Goal: Book appointment/travel/reservation

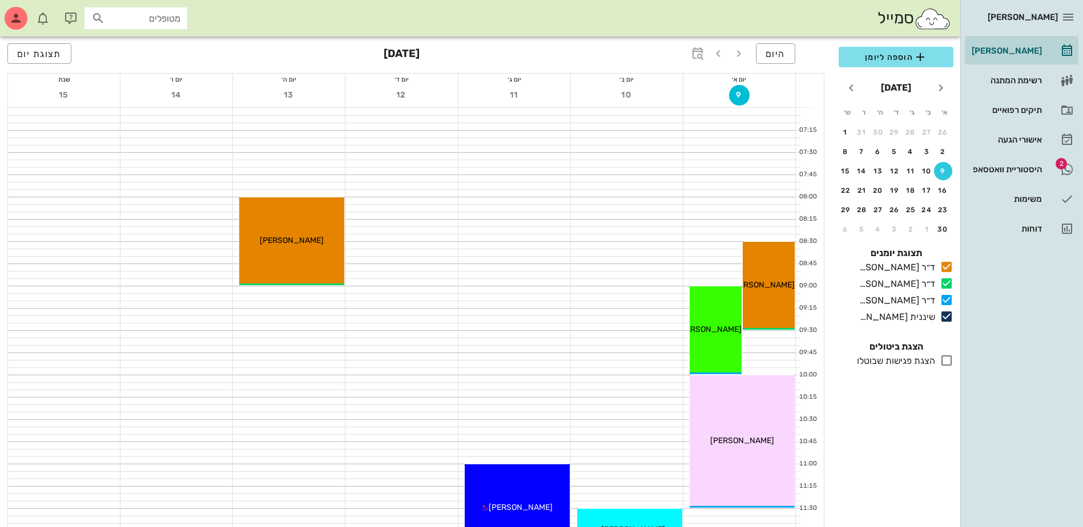
scroll to position [571, 0]
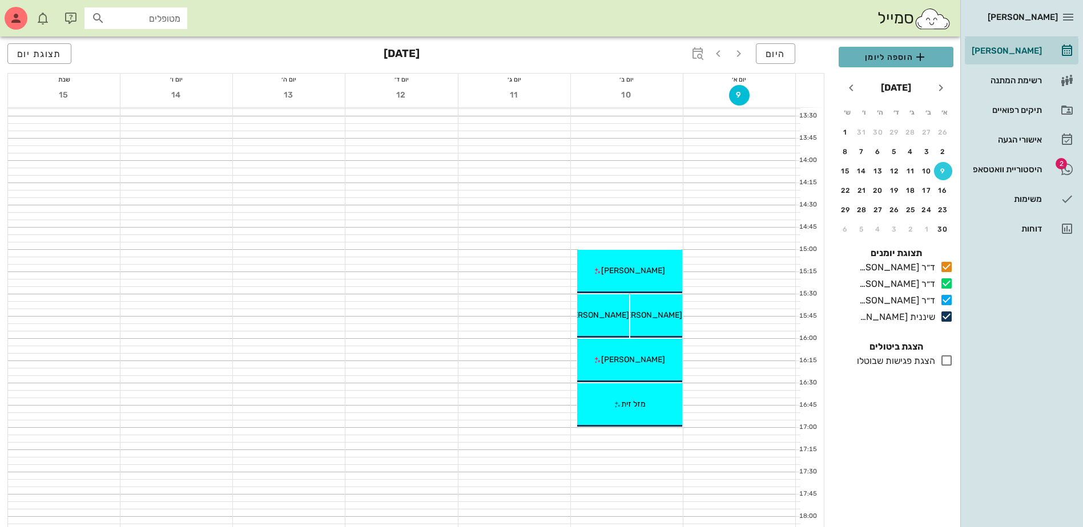
click at [875, 55] on span "הוספה ליומן" at bounding box center [896, 57] width 96 height 14
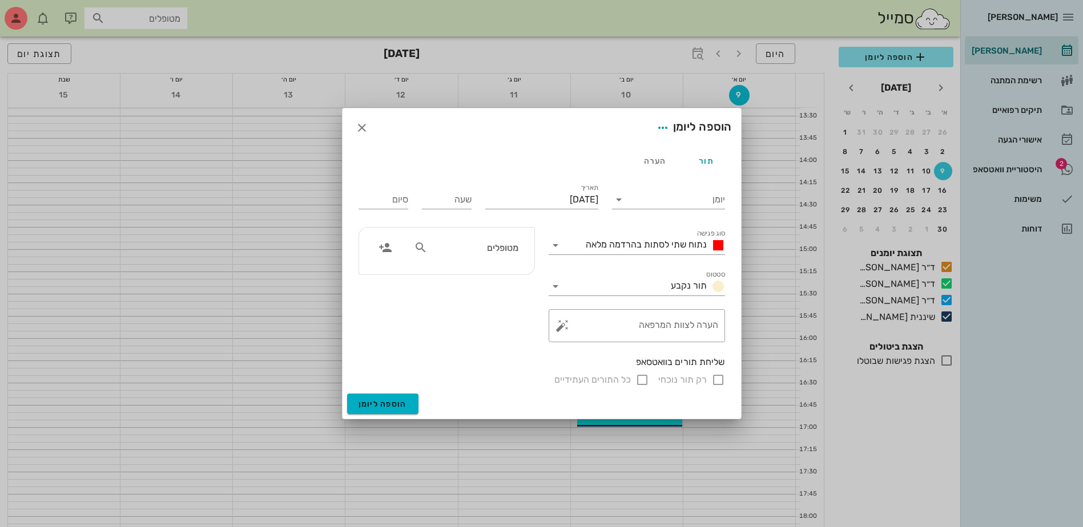
click at [632, 10] on div at bounding box center [541, 263] width 1083 height 527
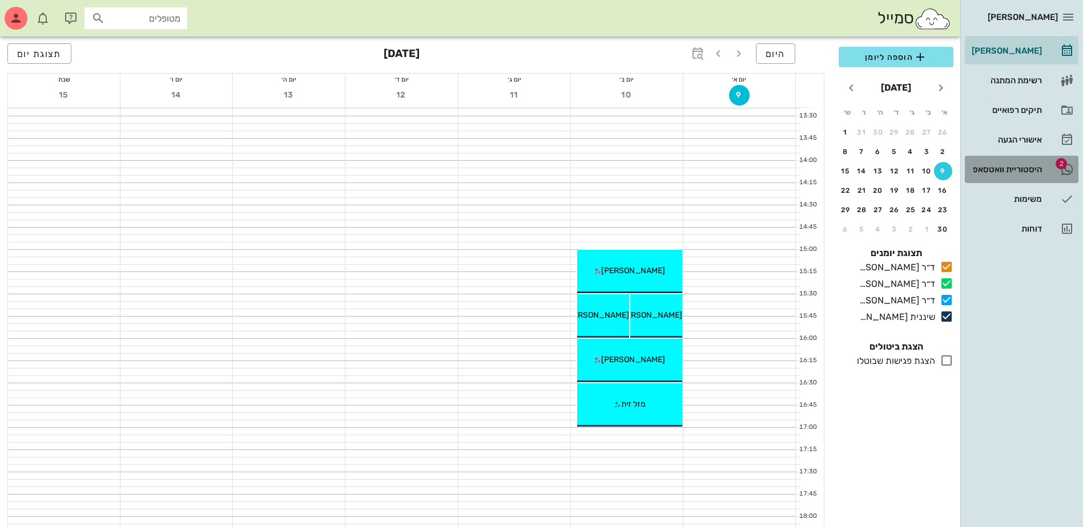
click at [1002, 168] on div "היסטוריית וואטסאפ" at bounding box center [1005, 169] width 72 height 9
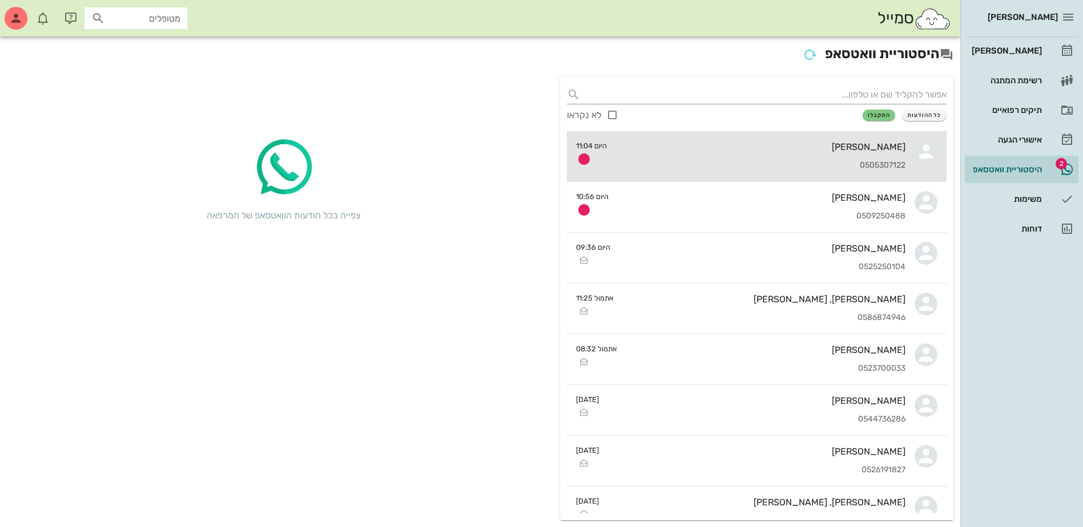
click at [751, 152] on div "[PERSON_NAME]" at bounding box center [760, 147] width 289 height 11
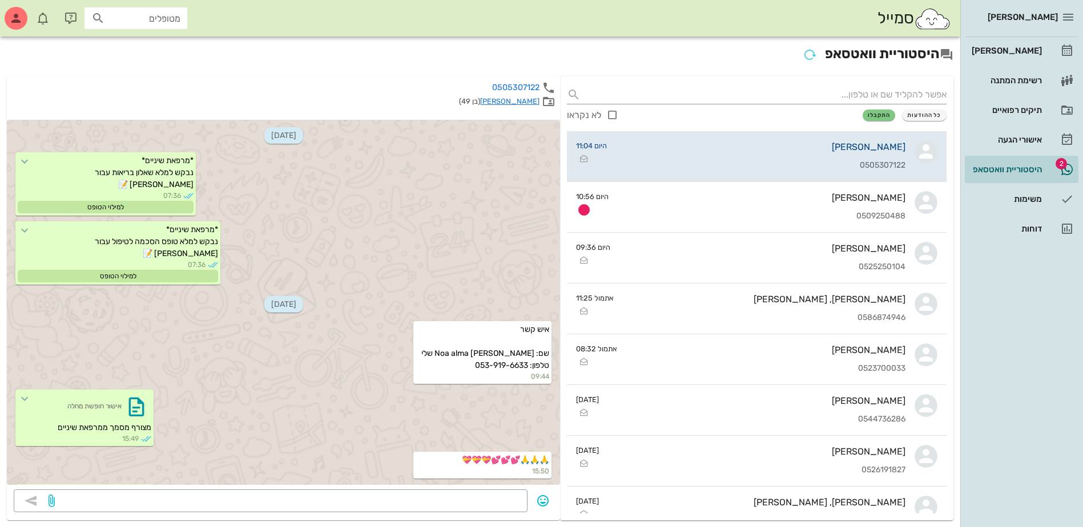
scroll to position [1967, 0]
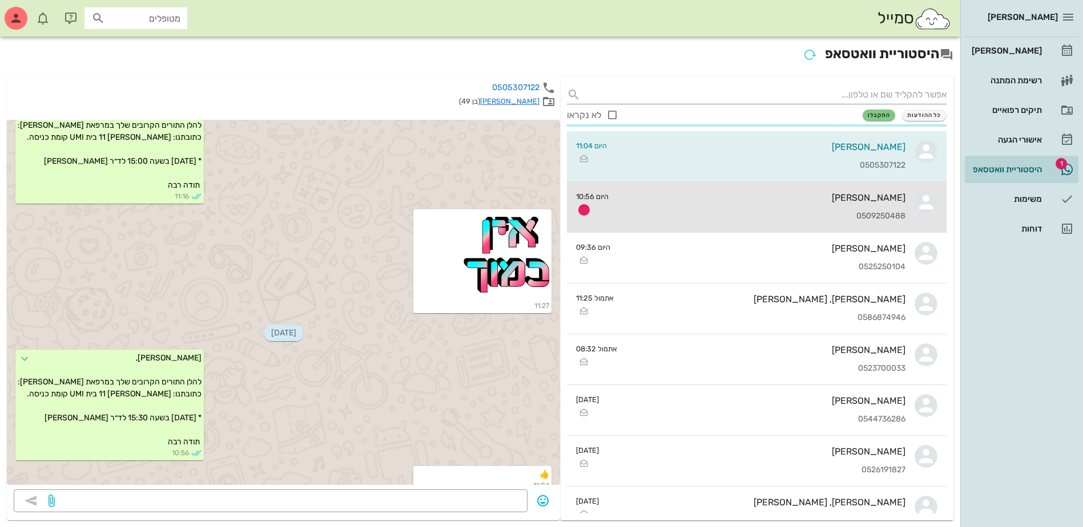
click at [789, 189] on div "[PERSON_NAME] 0509250488" at bounding box center [762, 207] width 288 height 50
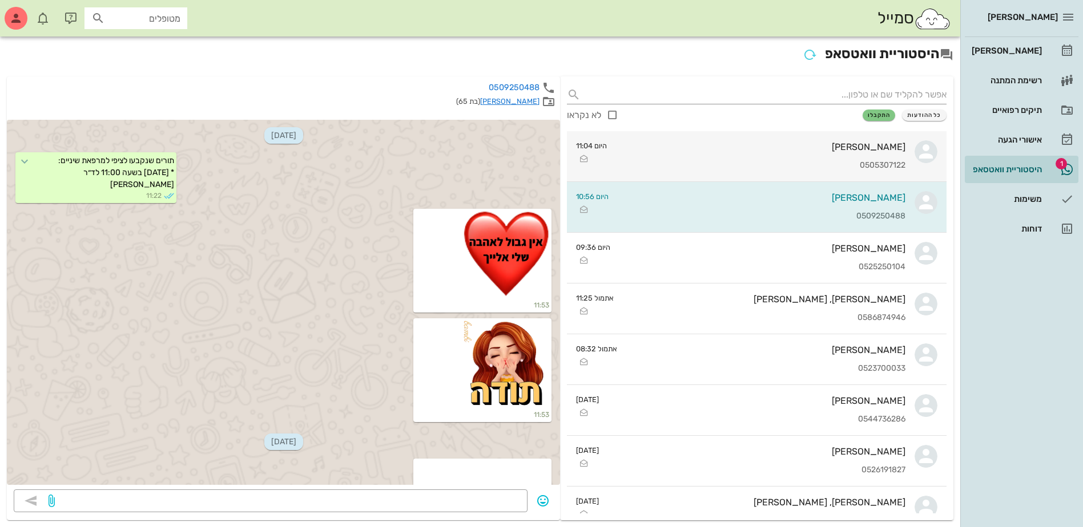
scroll to position [7572, 0]
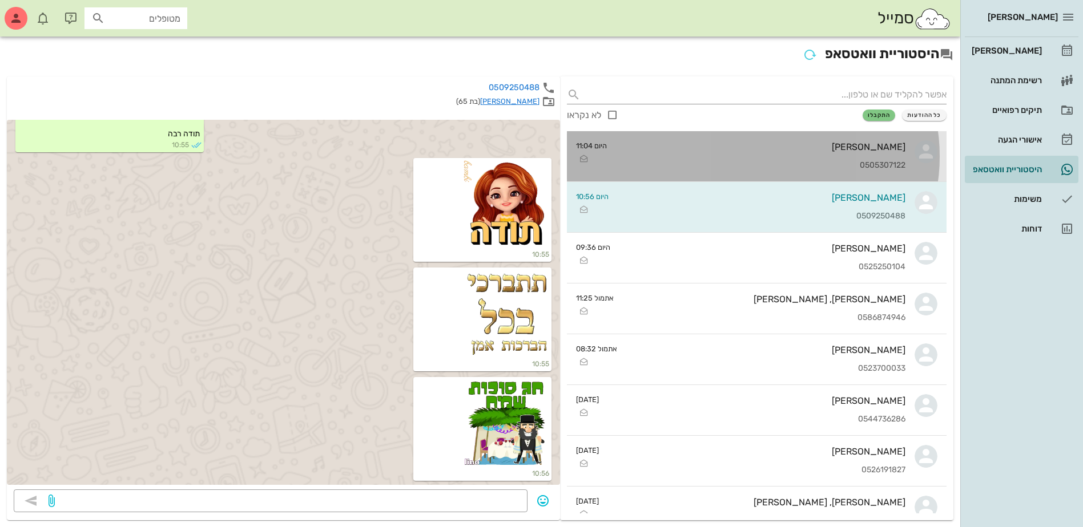
click at [846, 148] on div "[PERSON_NAME]" at bounding box center [760, 147] width 289 height 11
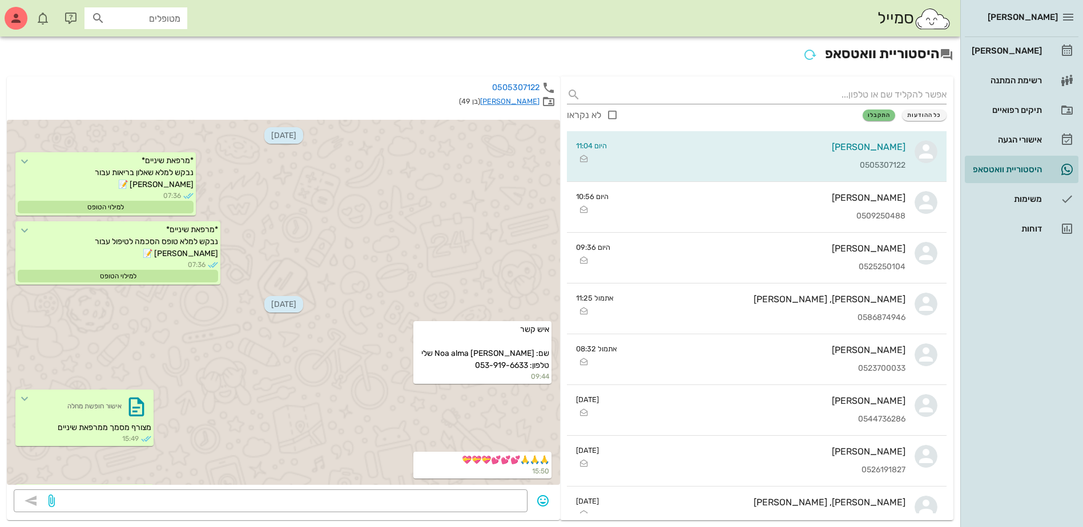
scroll to position [1967, 0]
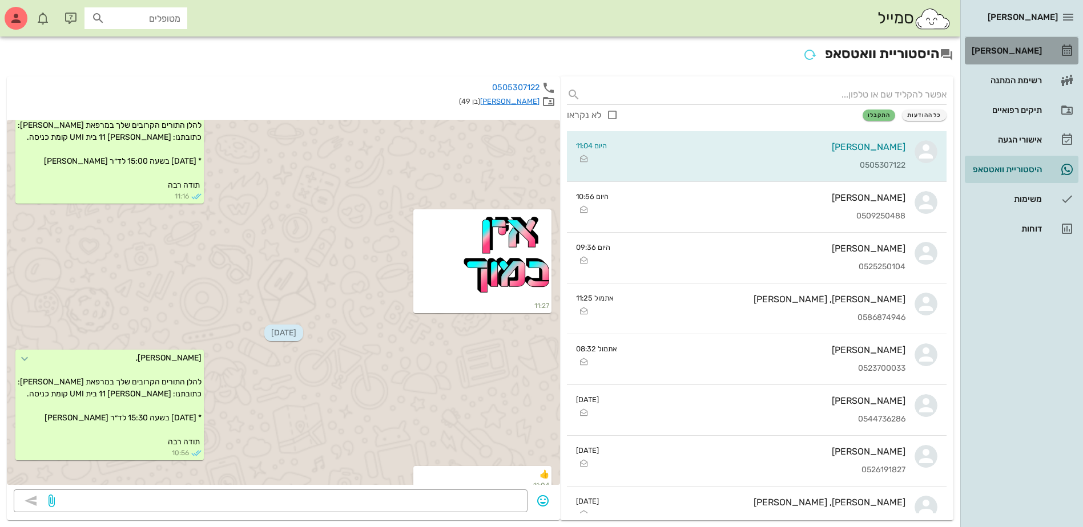
click at [1012, 53] on div "[PERSON_NAME]" at bounding box center [1005, 50] width 72 height 9
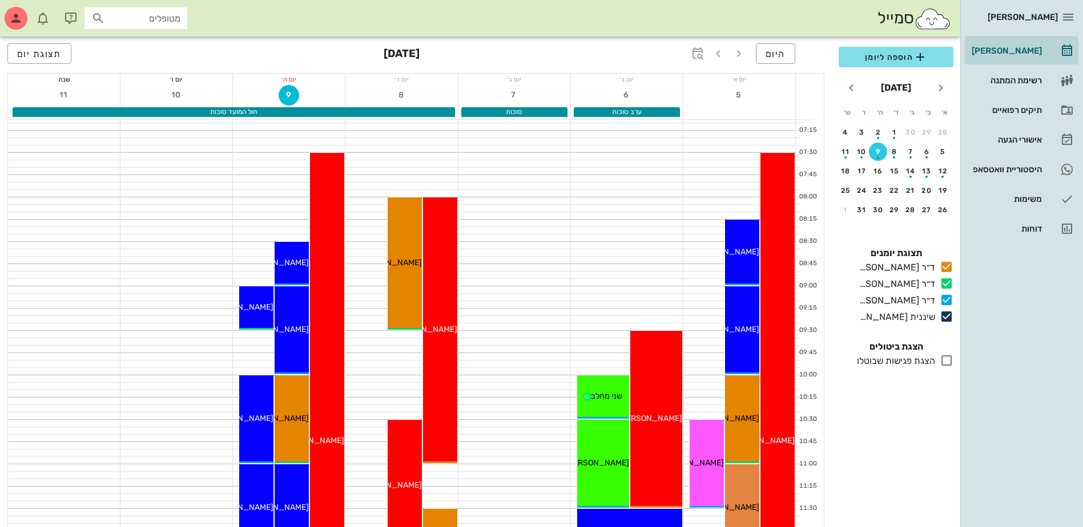
click at [779, 95] on div "5" at bounding box center [739, 96] width 112 height 22
click at [715, 51] on icon "button" at bounding box center [718, 54] width 14 height 14
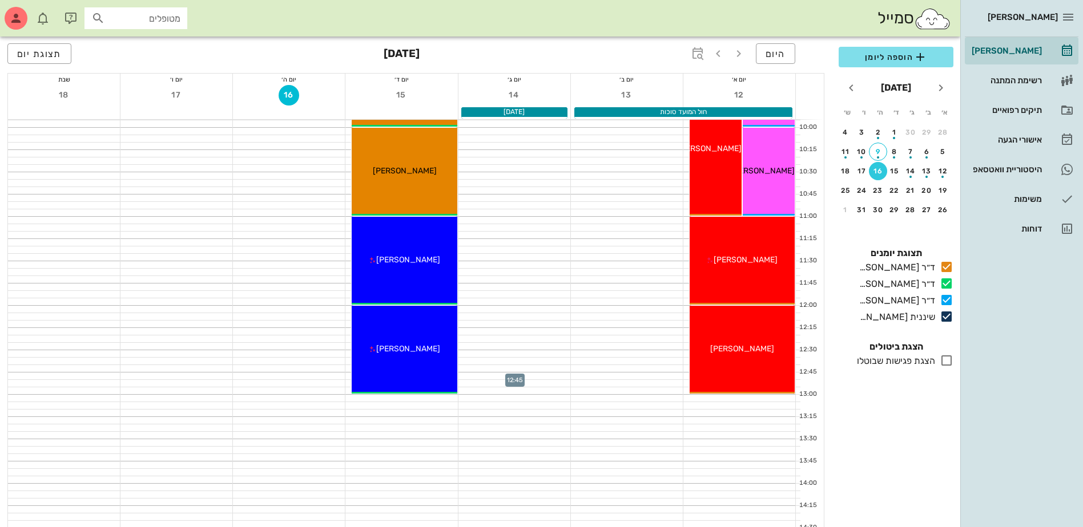
scroll to position [228, 0]
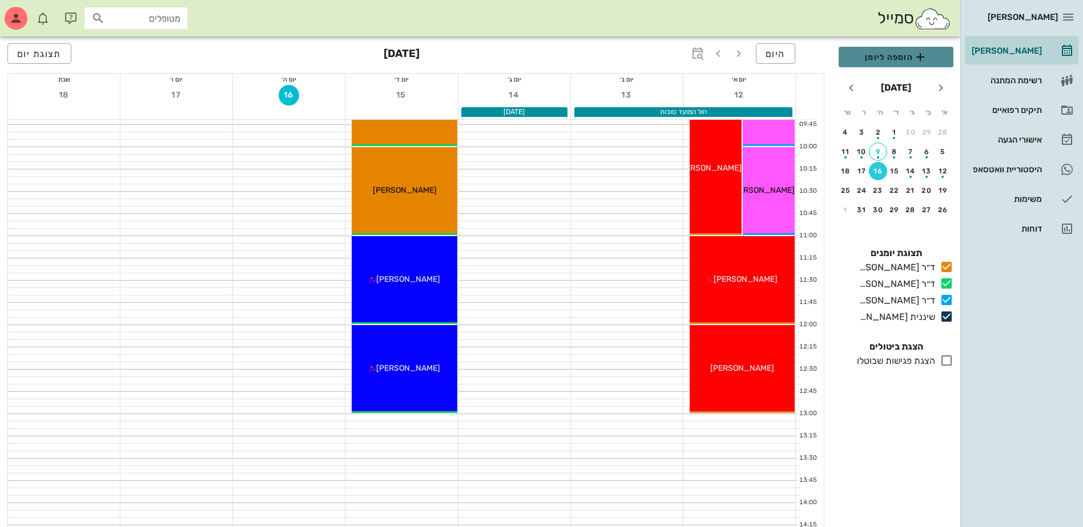
click at [878, 58] on span "הוספה ליומן" at bounding box center [896, 57] width 96 height 14
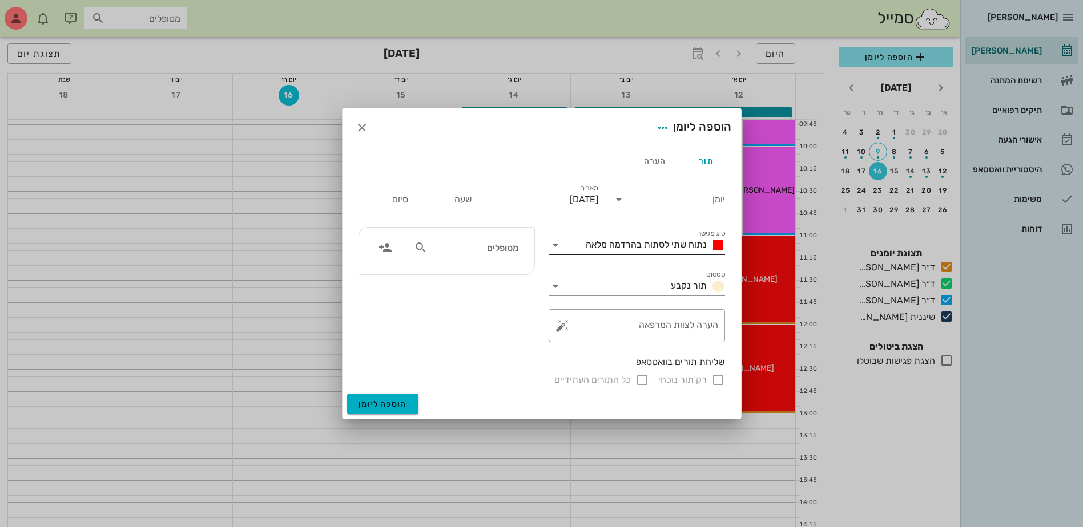
click at [644, 249] on span "נתוח שתי לסתות בהרדמה מלאה" at bounding box center [646, 244] width 121 height 11
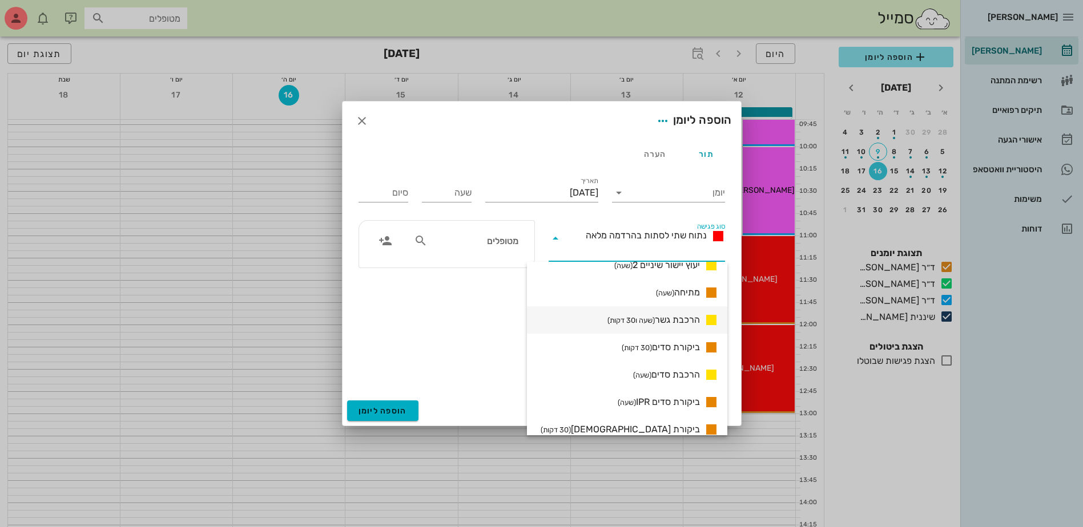
scroll to position [799, 0]
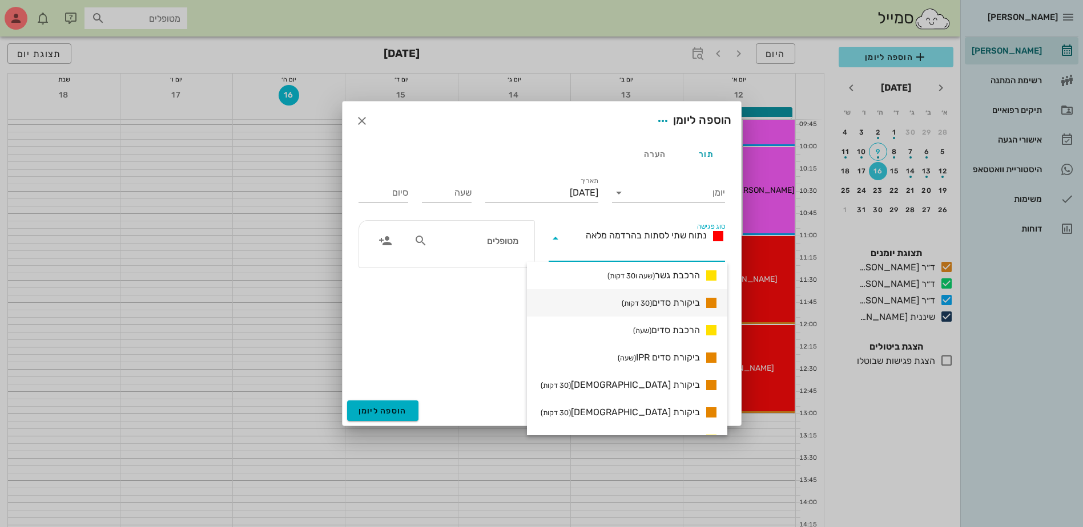
click at [663, 298] on span "ביקורת סדים (30 דקות)" at bounding box center [661, 303] width 78 height 14
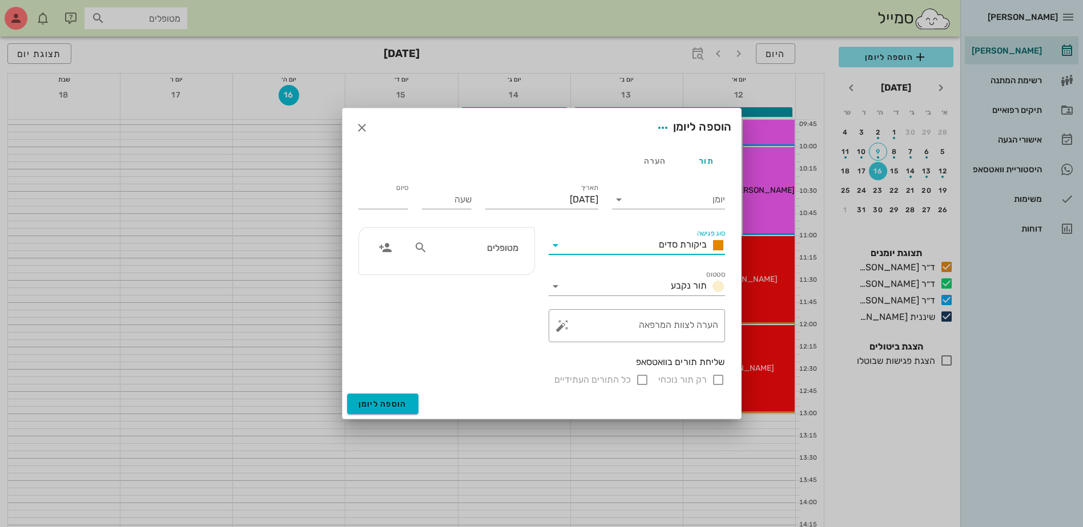
type input "00:30"
click at [662, 196] on input "יומן" at bounding box center [676, 200] width 97 height 18
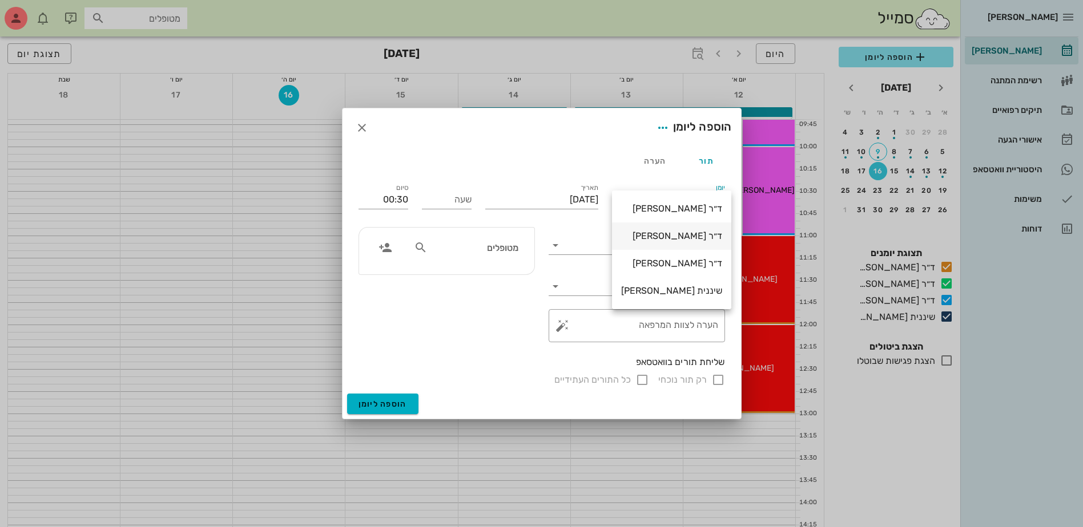
click at [671, 236] on div "ד״ר [PERSON_NAME]" at bounding box center [671, 236] width 101 height 11
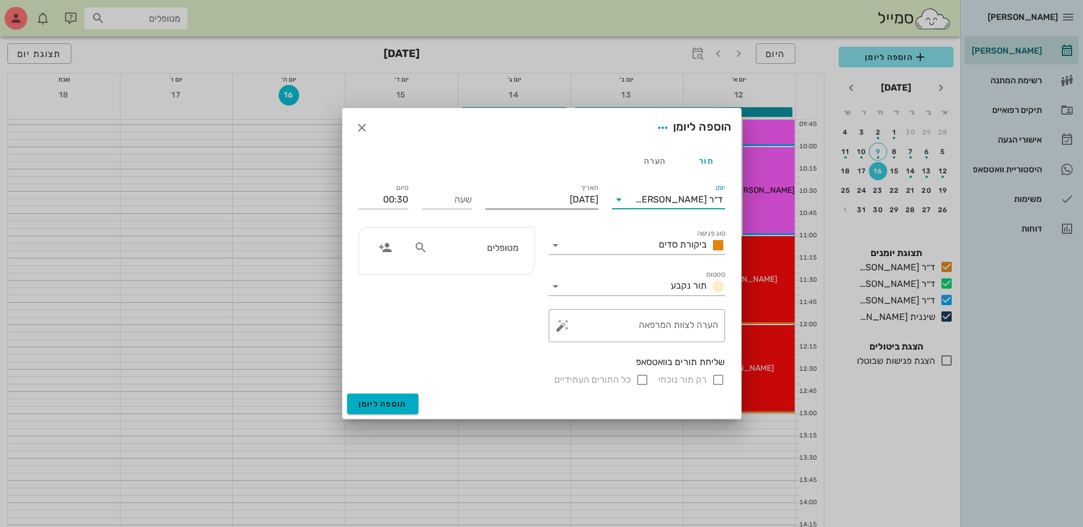
click at [489, 199] on input "[DATE]" at bounding box center [541, 200] width 113 height 18
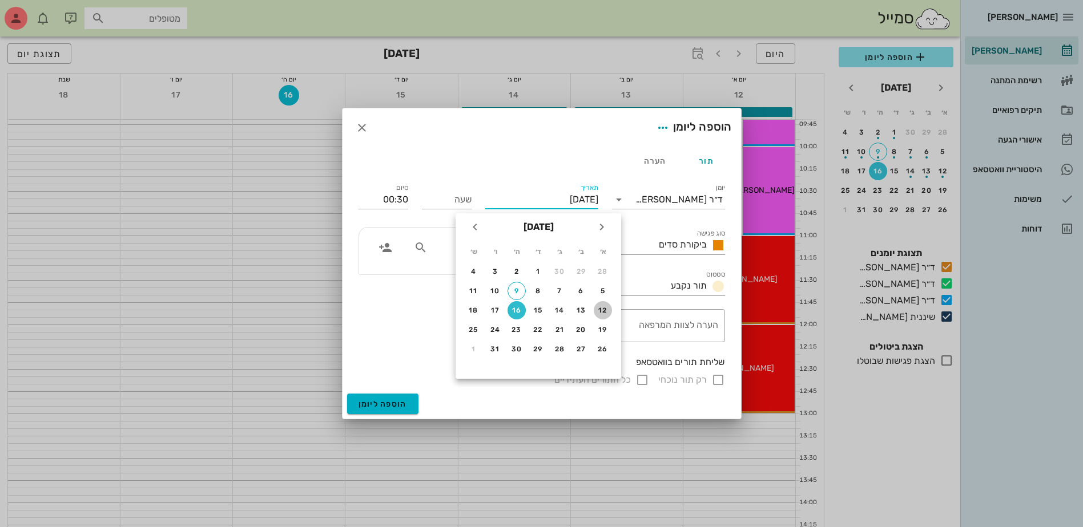
click at [602, 309] on div "12" at bounding box center [603, 311] width 18 height 8
type input "[DATE]"
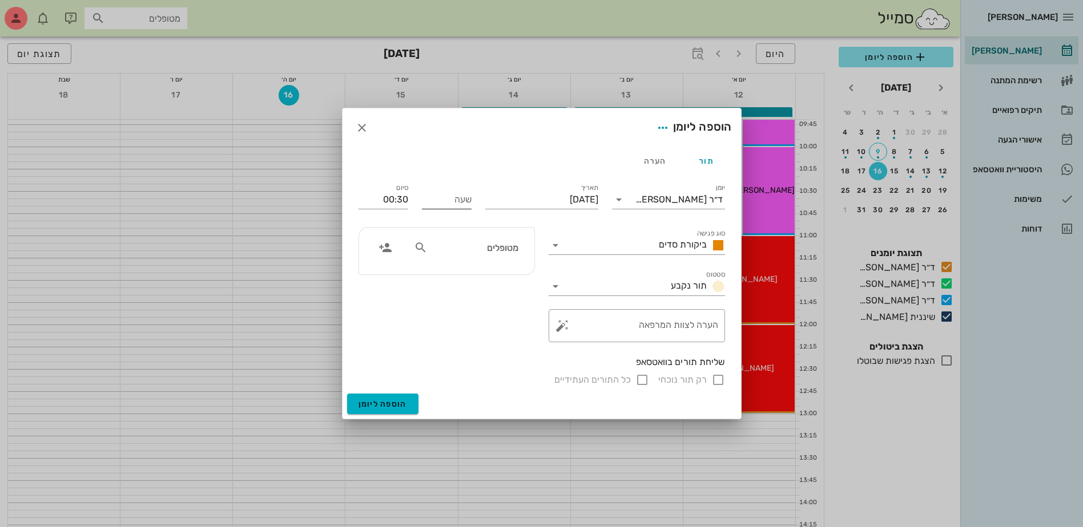
click at [463, 204] on input "שעה" at bounding box center [447, 200] width 50 height 18
type input "14:30"
click at [460, 255] on div "[PERSON_NAME] רשימת המתנה תיקים רפואיים אישורי הגעה היסטוריית וואטסאפ משימות דו…" at bounding box center [541, 449] width 1083 height 1355
click at [389, 199] on input "15:00" at bounding box center [383, 200] width 50 height 18
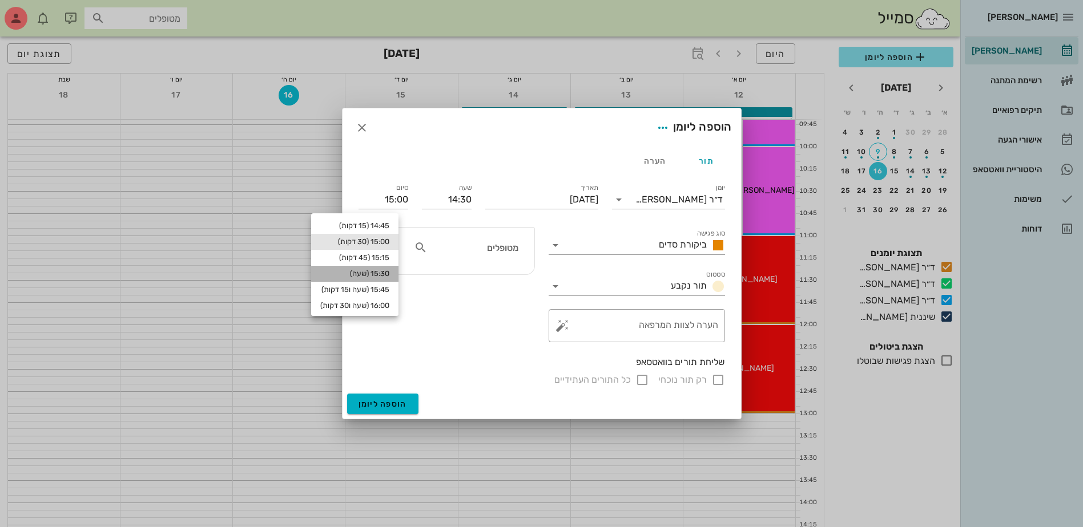
click at [386, 272] on div "15:30 (שעה)" at bounding box center [354, 273] width 69 height 9
type input "15:30"
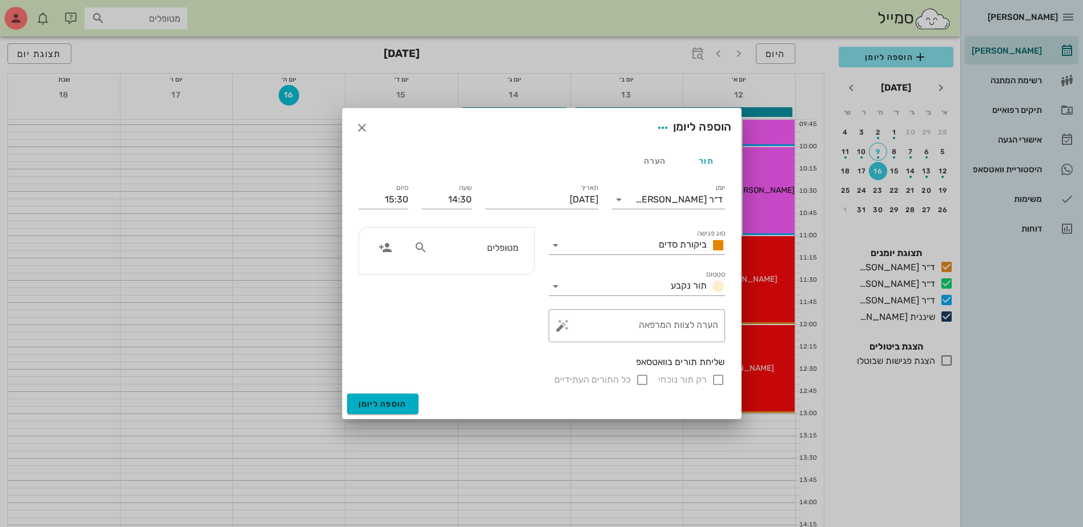
click at [490, 251] on input "מטופלים" at bounding box center [474, 247] width 88 height 15
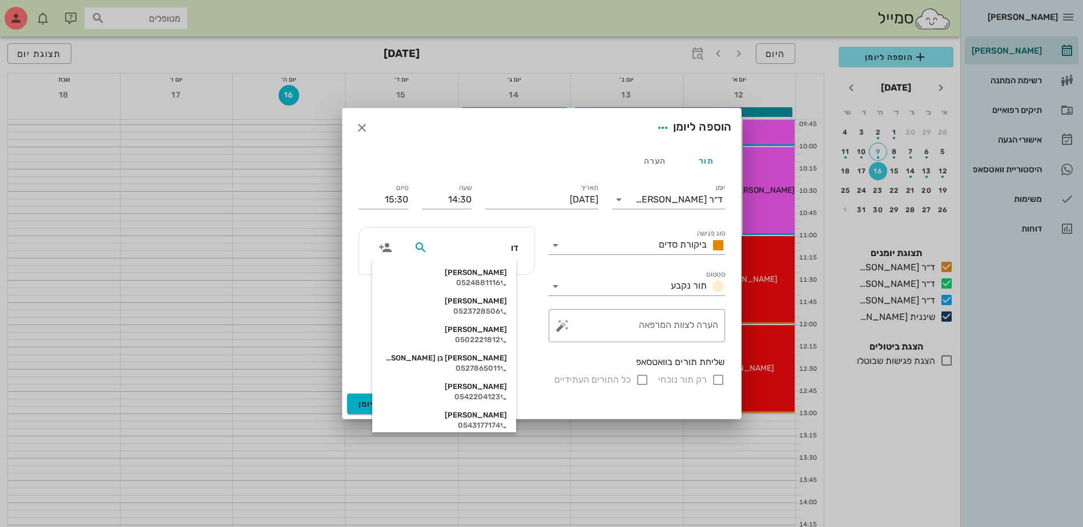
type input "[PERSON_NAME]"
click at [486, 419] on div "[PERSON_NAME] 318624111" at bounding box center [444, 415] width 126 height 9
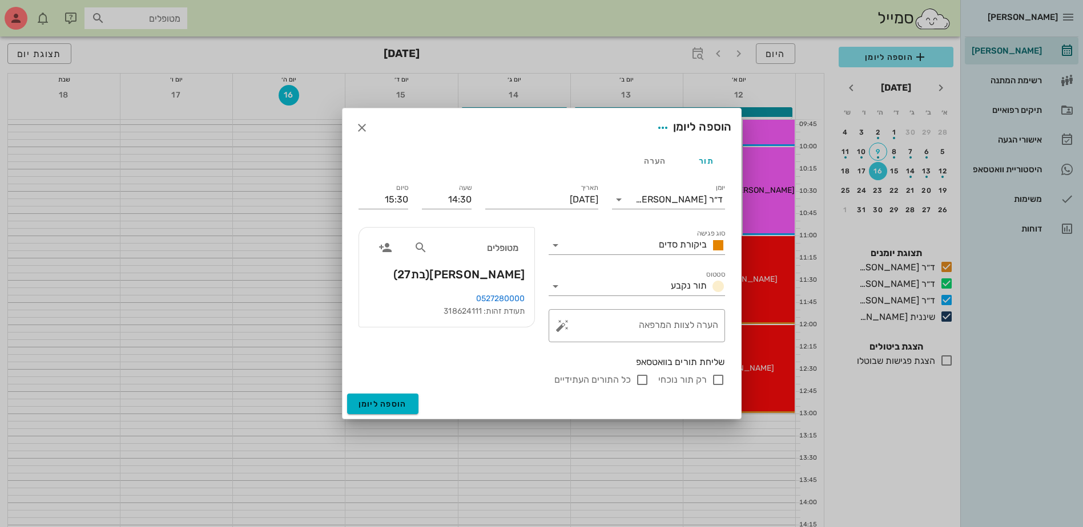
click at [716, 381] on input "רק תור נוכחי" at bounding box center [718, 380] width 14 height 14
checkbox input "false"
click at [379, 404] on span "הוספה ליומן" at bounding box center [382, 405] width 49 height 10
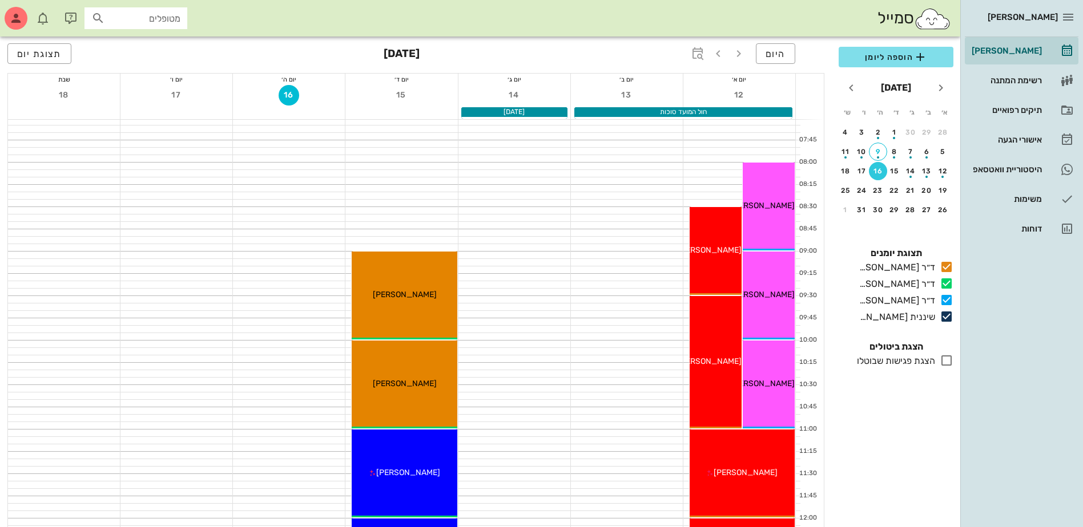
scroll to position [0, 0]
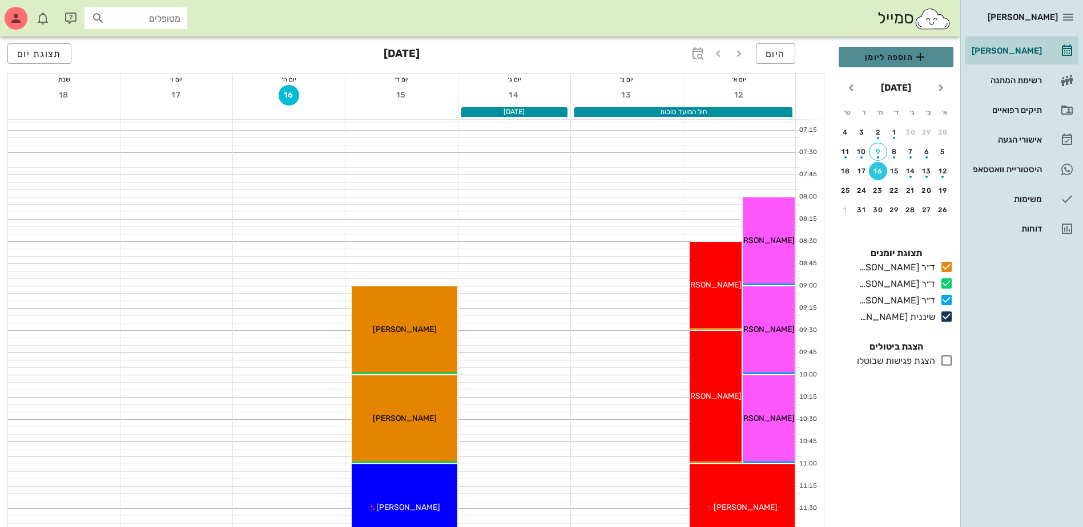
click at [897, 54] on span "הוספה ליומן" at bounding box center [896, 57] width 96 height 14
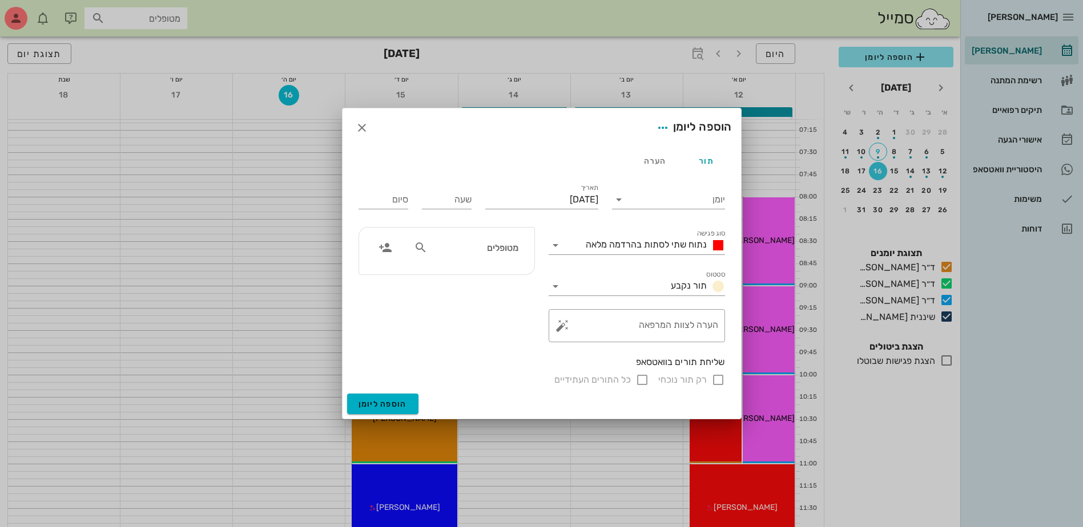
click at [496, 253] on input "מטופלים" at bounding box center [474, 247] width 88 height 15
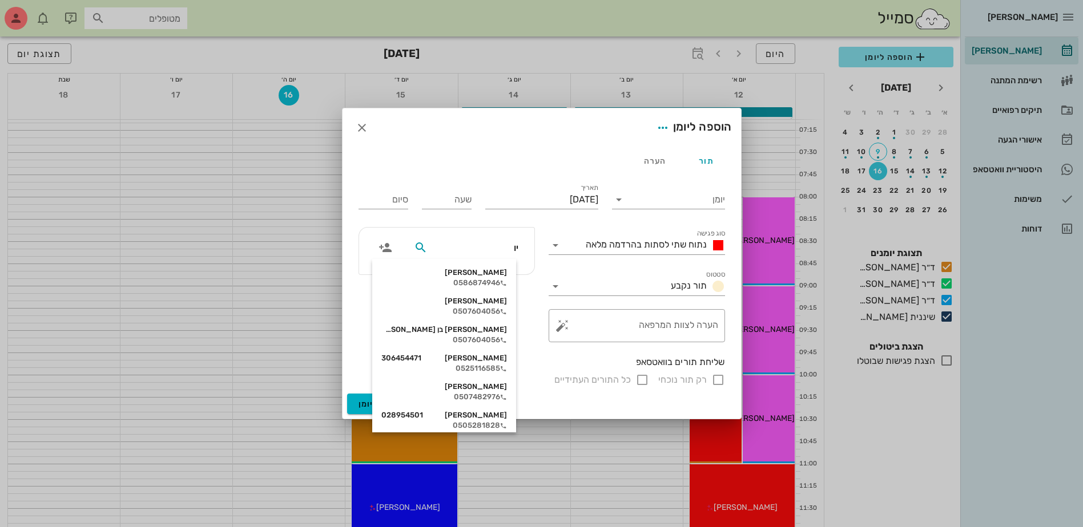
type input "יוב"
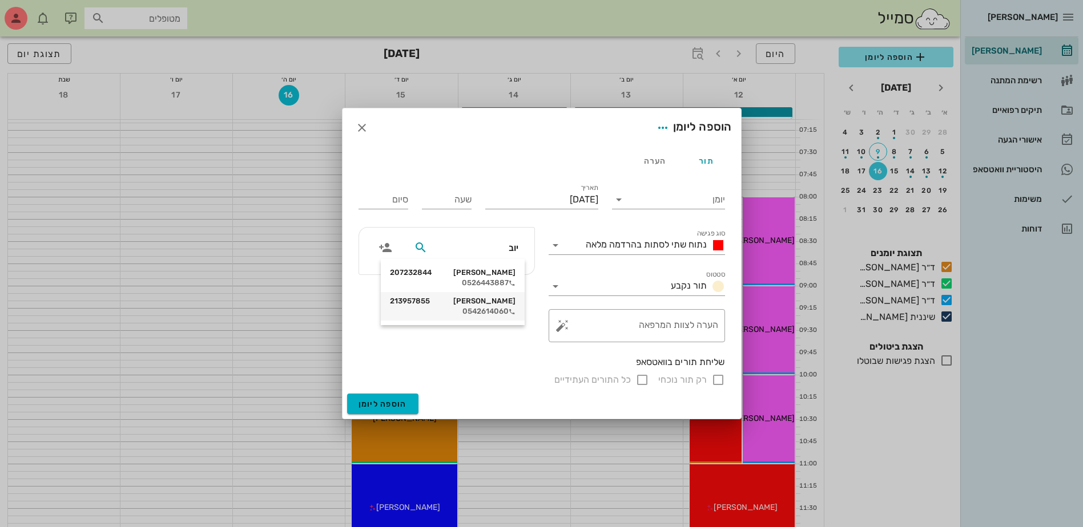
click at [488, 309] on div "0542614060" at bounding box center [453, 311] width 126 height 9
click at [506, 199] on input "[DATE]" at bounding box center [541, 200] width 113 height 18
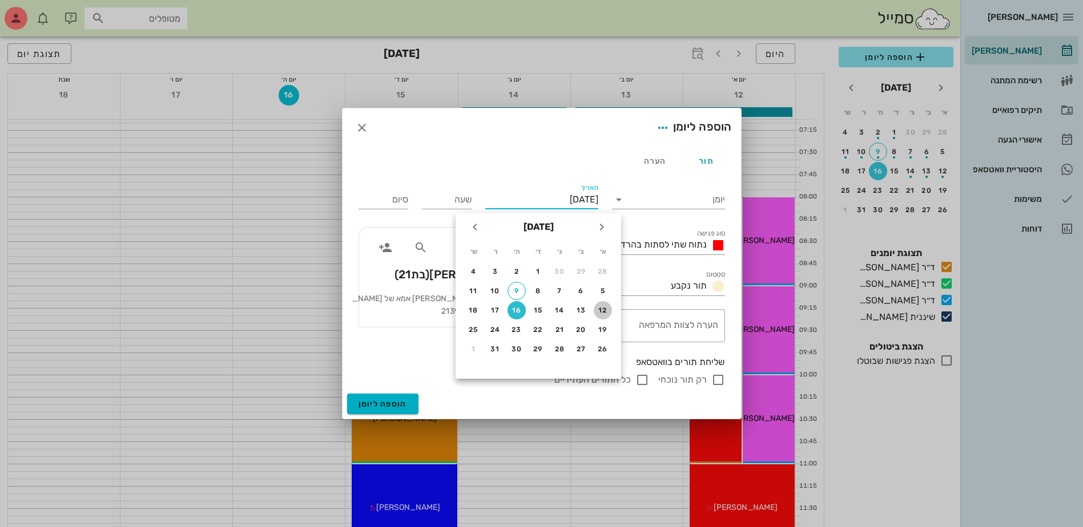
click at [600, 311] on div "12" at bounding box center [603, 311] width 18 height 8
type input "[DATE]"
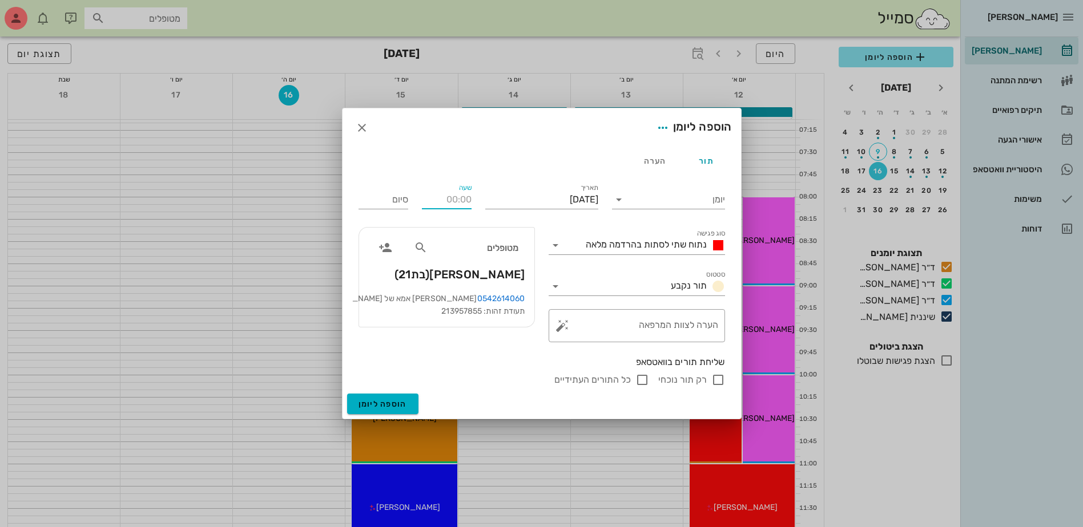
click at [440, 201] on input "שעה" at bounding box center [447, 200] width 50 height 18
type input "08:00"
click at [385, 206] on input "16:00" at bounding box center [383, 200] width 50 height 18
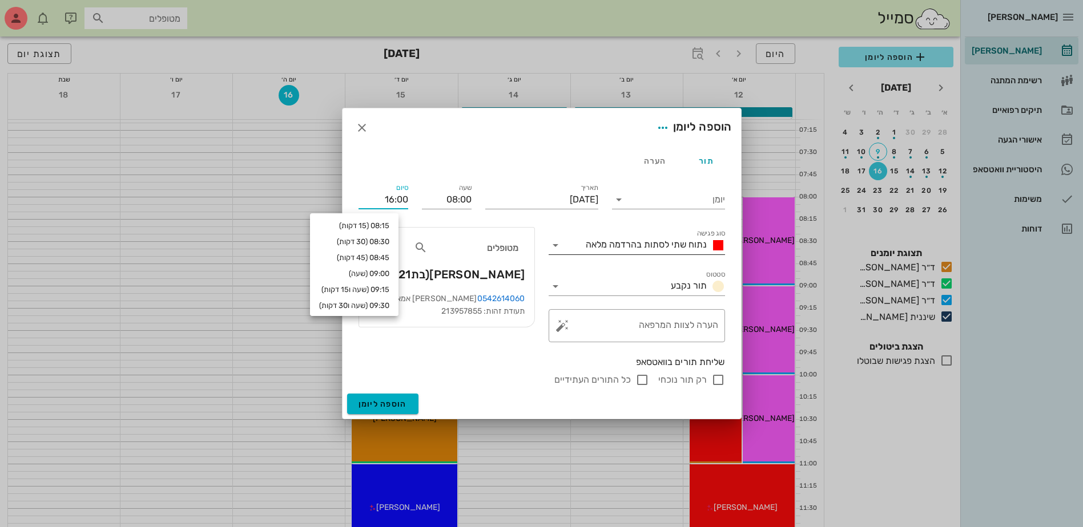
click at [674, 245] on span "נתוח שתי לסתות בהרדמה מלאה" at bounding box center [646, 244] width 121 height 11
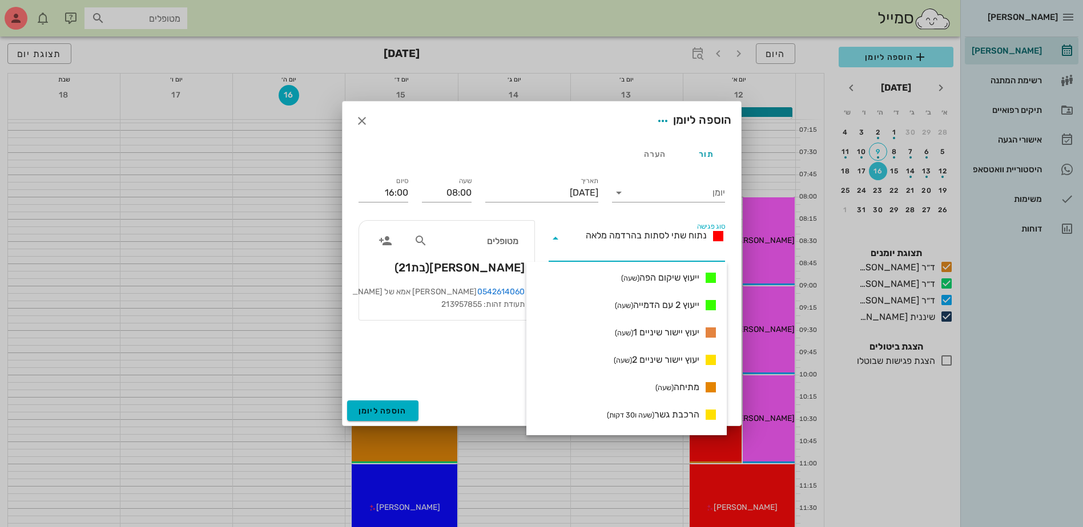
scroll to position [726, 0]
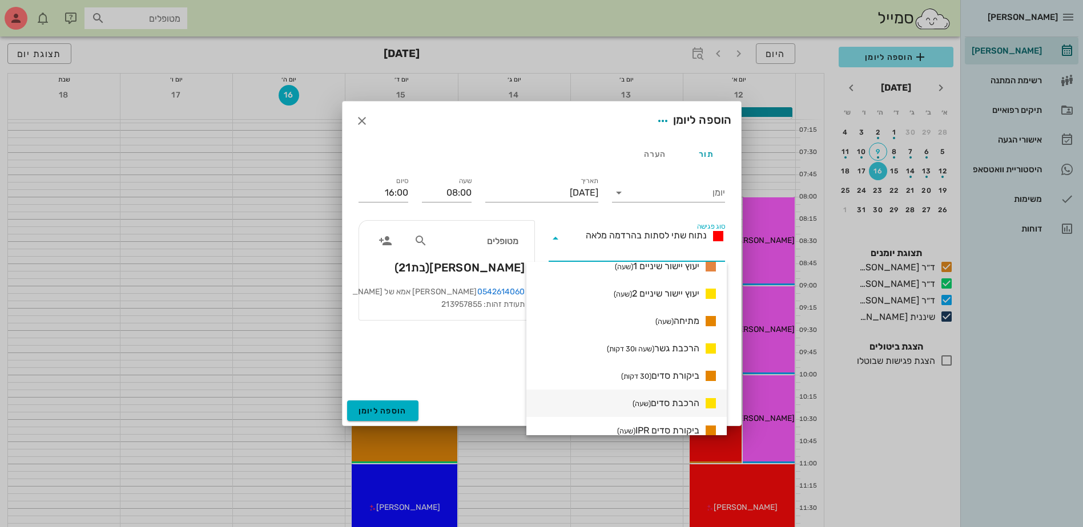
click at [661, 404] on span "הרכבת סדים (שעה)" at bounding box center [665, 404] width 67 height 14
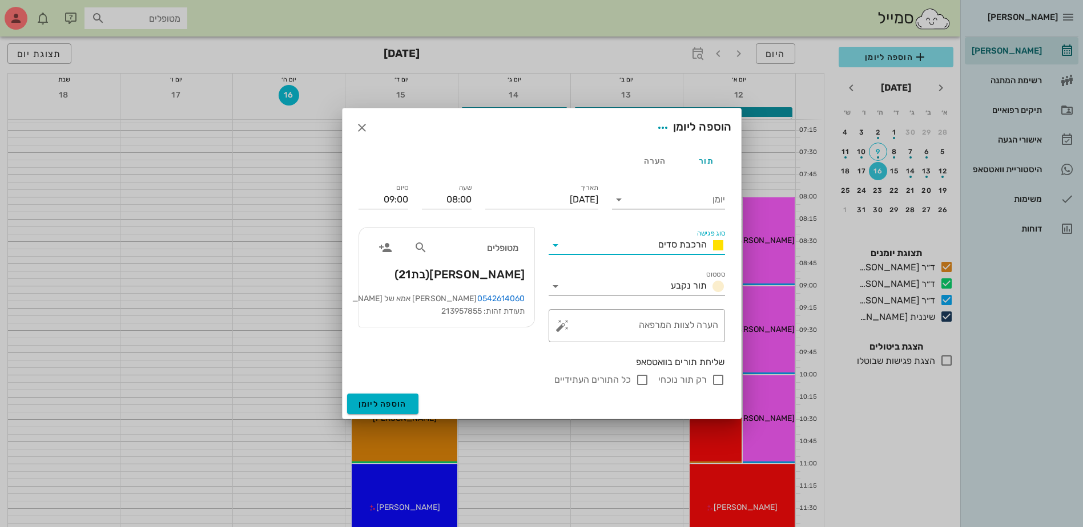
click at [693, 196] on input "יומן" at bounding box center [676, 200] width 97 height 18
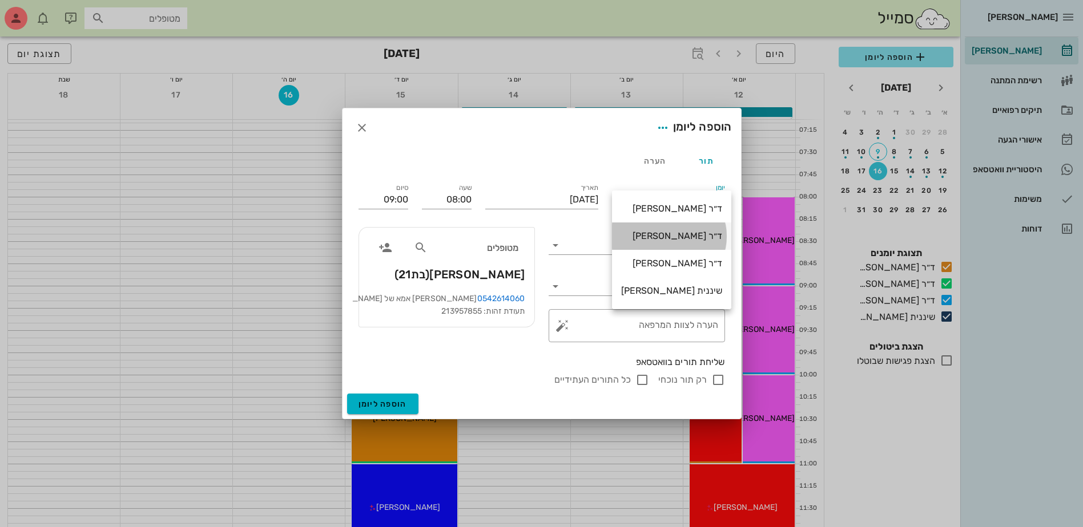
click at [694, 236] on div "ד״ר [PERSON_NAME]" at bounding box center [671, 236] width 101 height 11
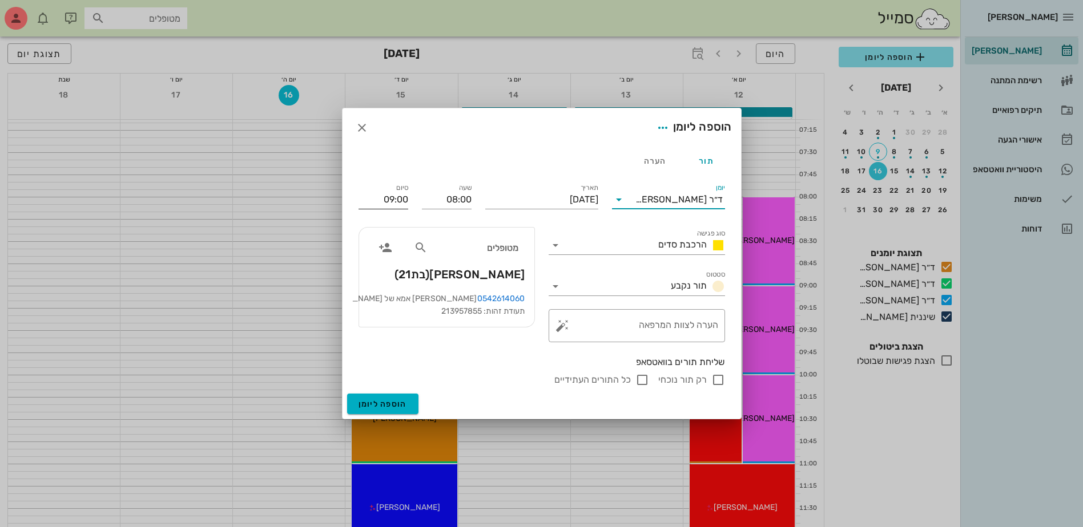
click at [407, 200] on input "09:00" at bounding box center [383, 200] width 50 height 18
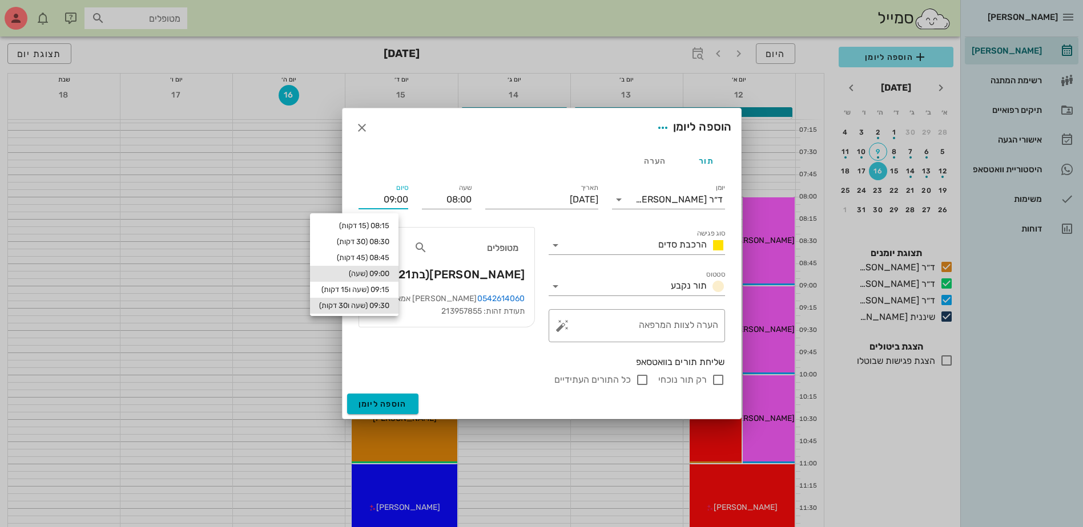
click at [389, 304] on div "09:30 (שעה ו30 דקות)" at bounding box center [354, 305] width 70 height 9
type input "09:30"
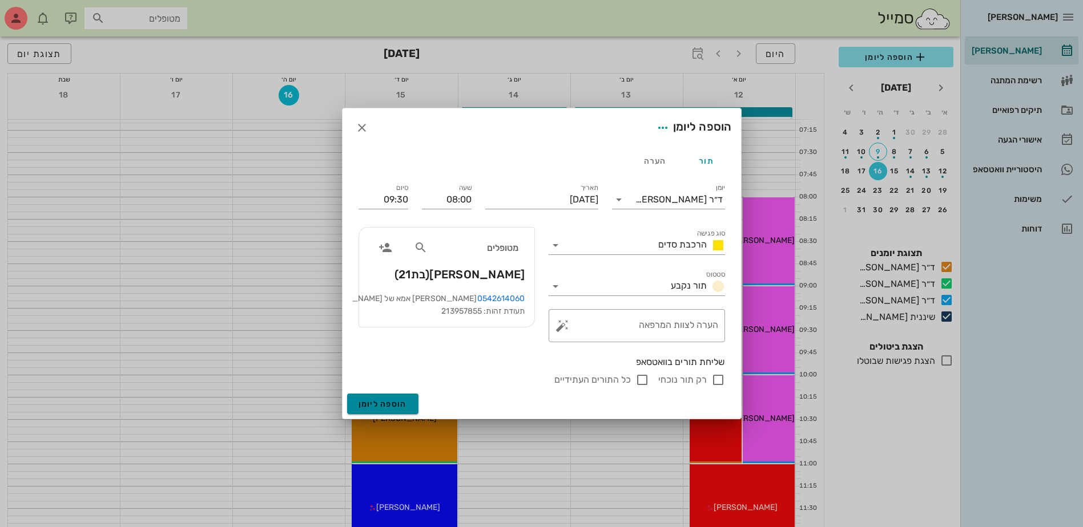
click at [380, 400] on span "הוספה ליומן" at bounding box center [382, 405] width 49 height 10
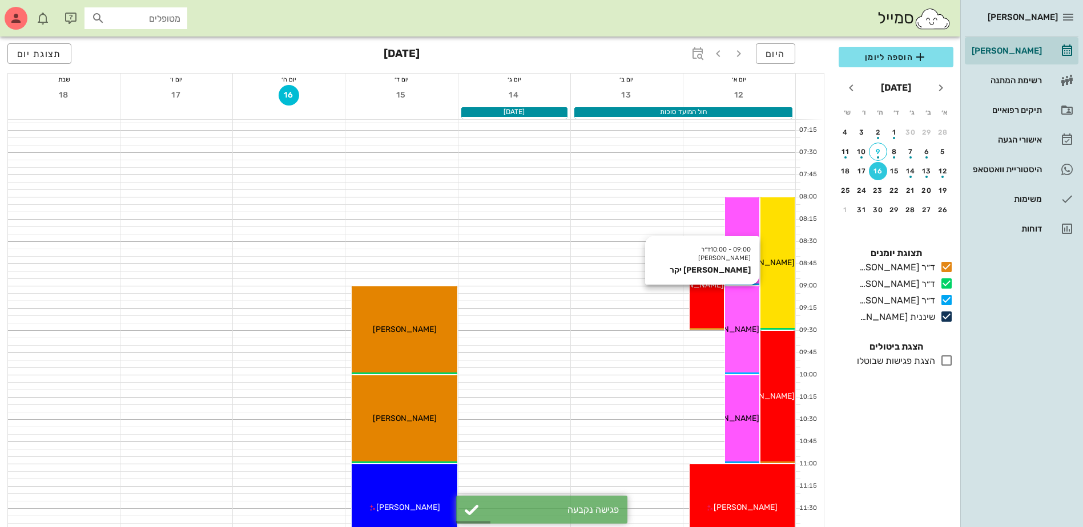
click at [733, 327] on span "[PERSON_NAME] יקר" at bounding box center [720, 330] width 77 height 10
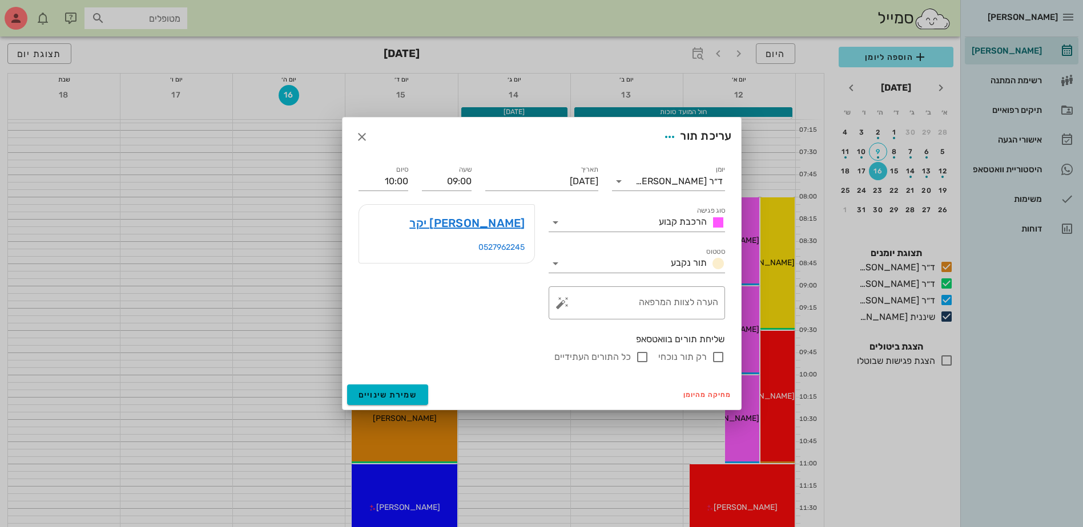
click at [629, 70] on div at bounding box center [541, 263] width 1083 height 527
